Goal: Find specific page/section: Find specific page/section

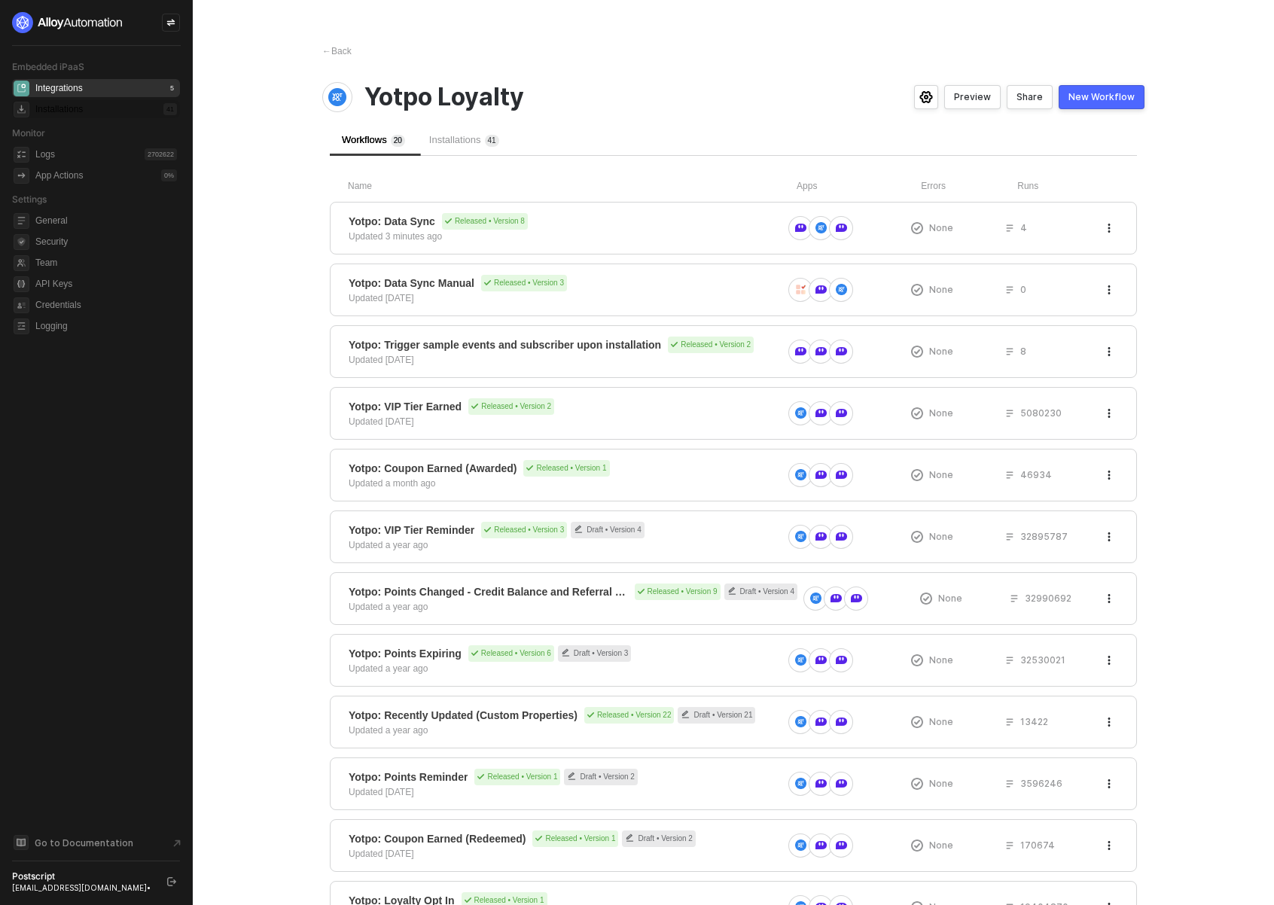
scroll to position [270, 0]
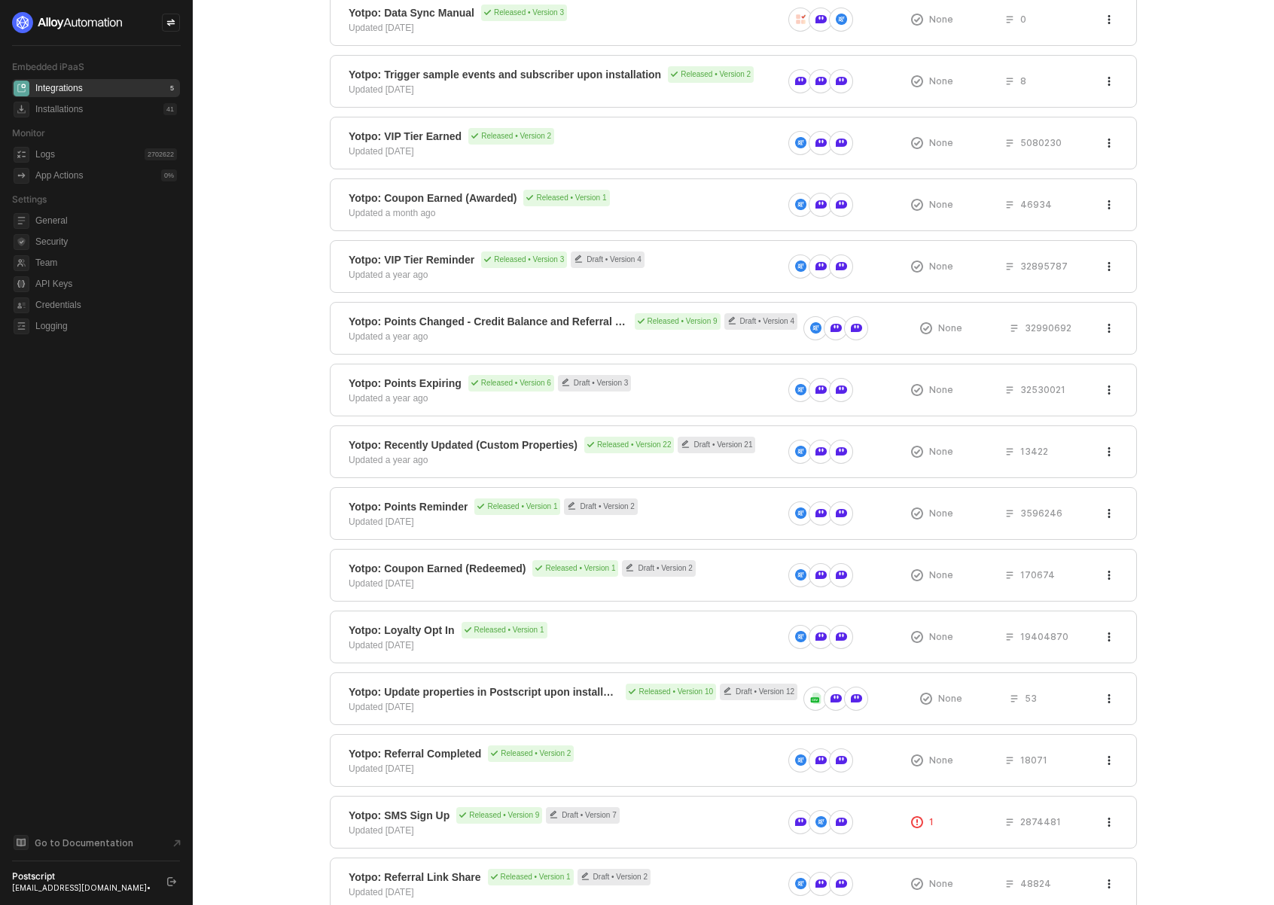
click at [77, 93] on div "Integrations" at bounding box center [58, 88] width 47 height 13
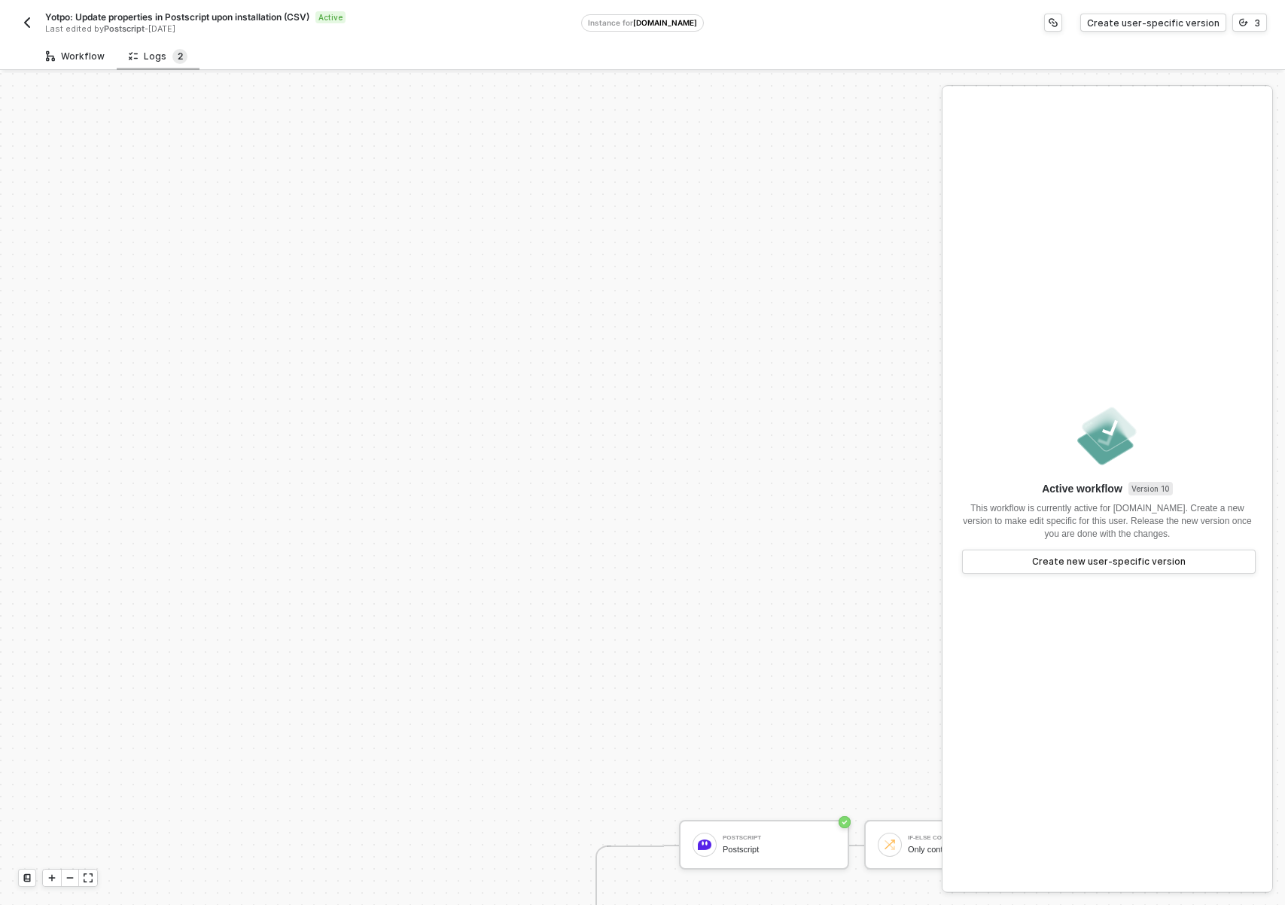
scroll to position [509, 0]
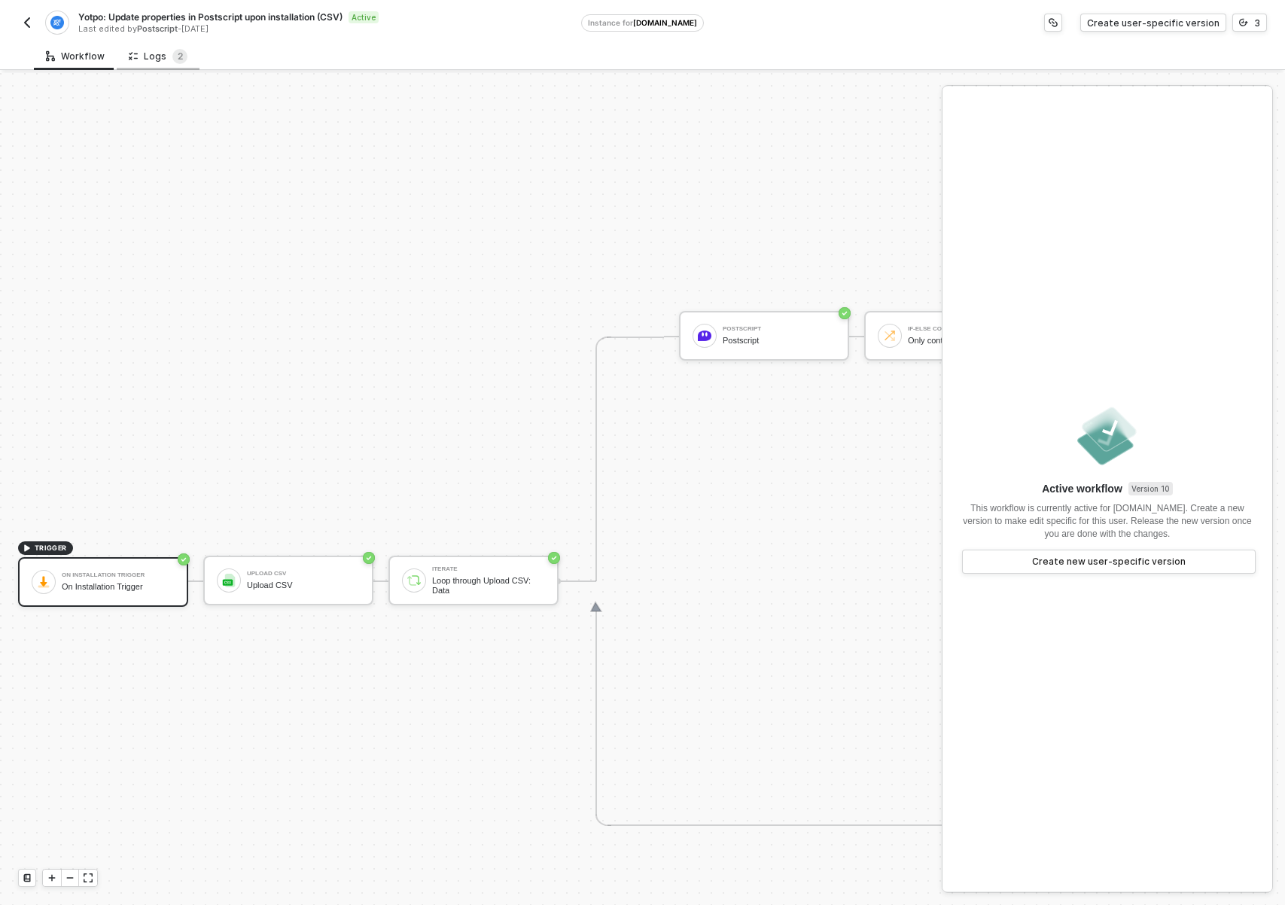
click at [164, 61] on div "Logs 2" at bounding box center [158, 56] width 59 height 15
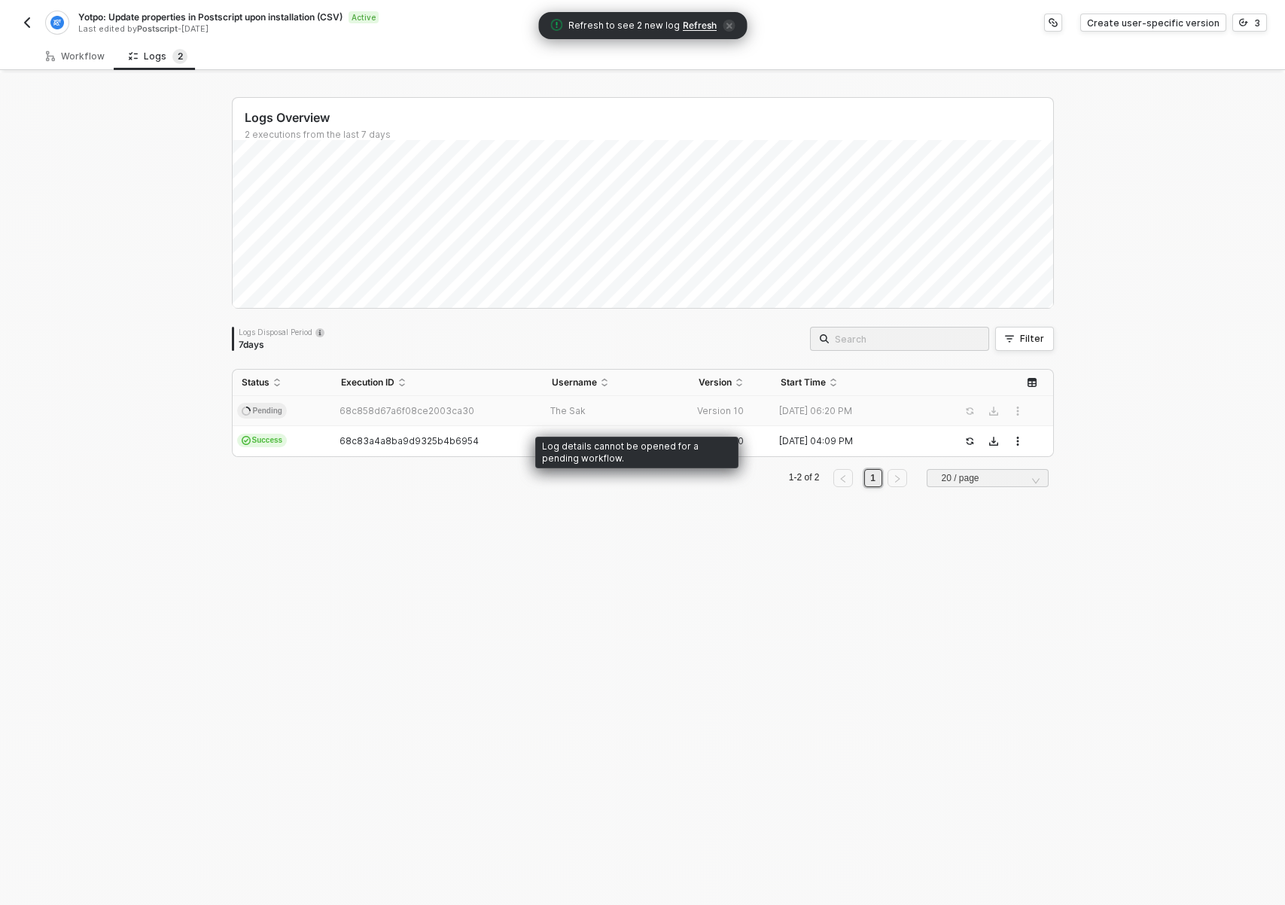
click at [352, 409] on span "68c858d67a6f08ce2003ca30" at bounding box center [406, 410] width 135 height 11
